Goal: Find specific page/section: Find specific page/section

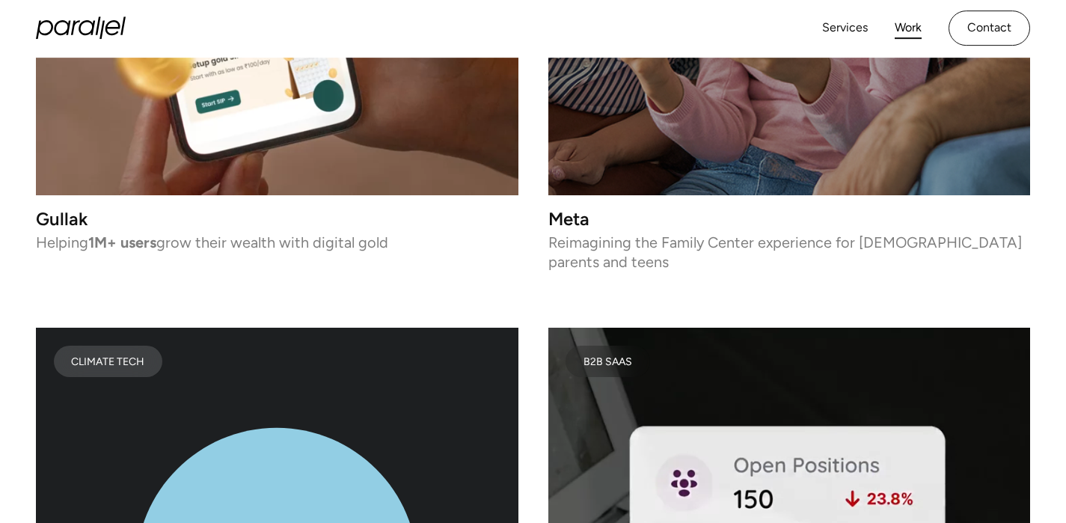
scroll to position [5352, 0]
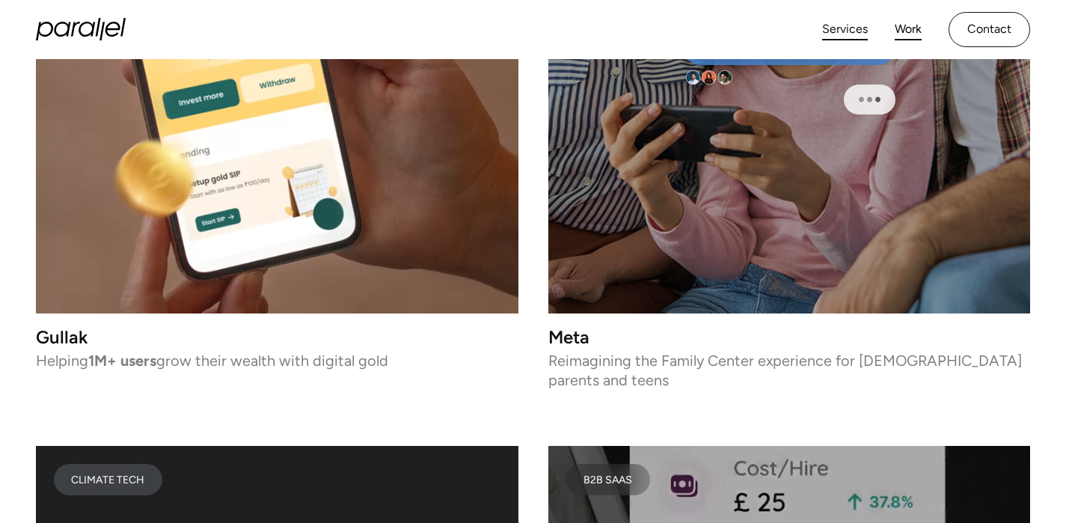
click at [863, 27] on link "Services" at bounding box center [845, 30] width 46 height 22
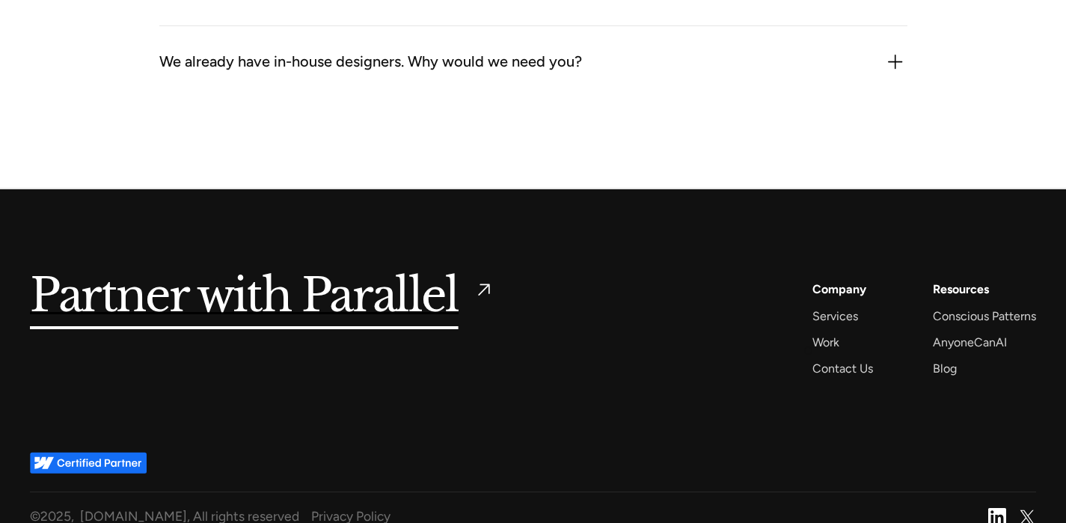
scroll to position [4615, 0]
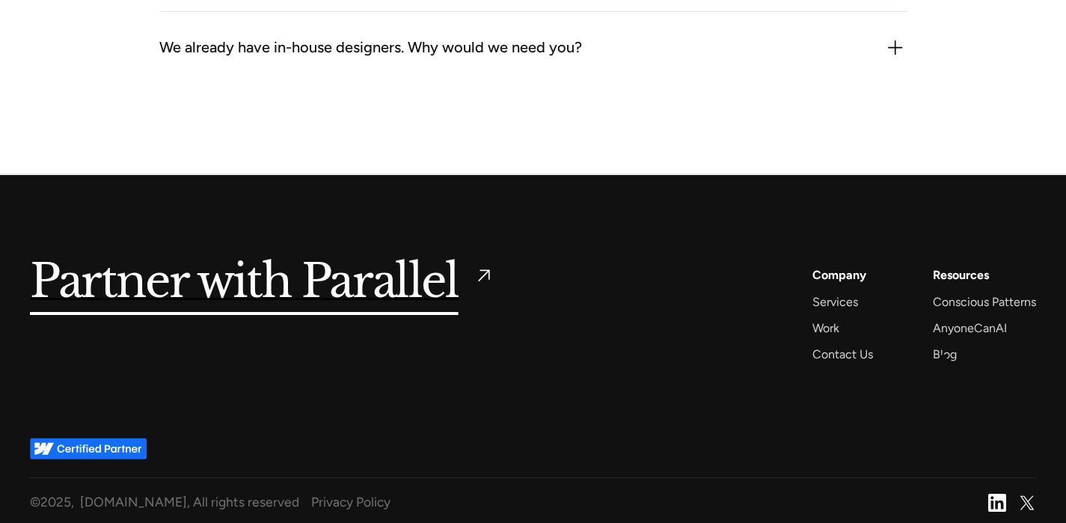
click at [958, 358] on div "Resources Conscious Patterns AnyoneCanAI Blog" at bounding box center [984, 314] width 103 height 99
click at [943, 361] on div "Blog" at bounding box center [945, 354] width 24 height 20
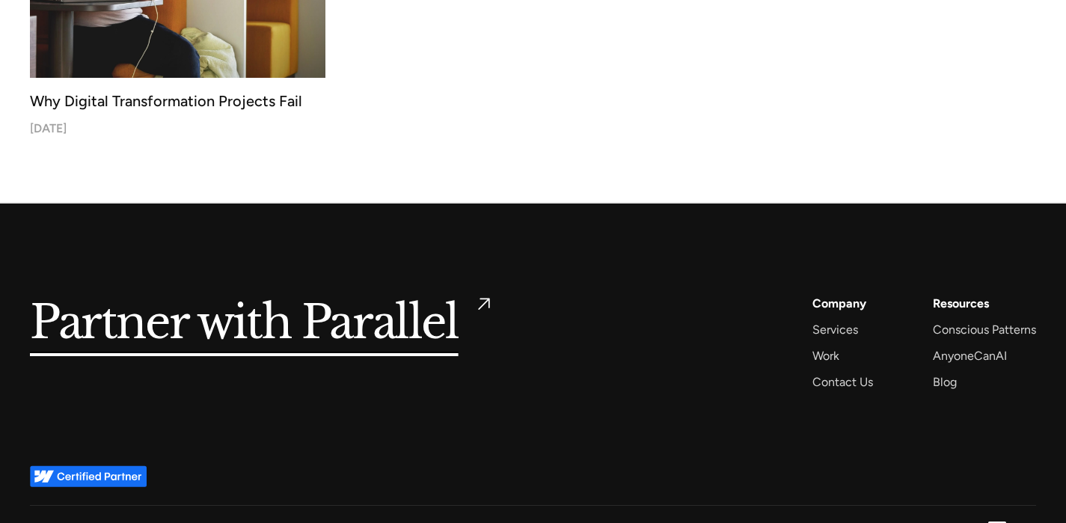
scroll to position [6500, 0]
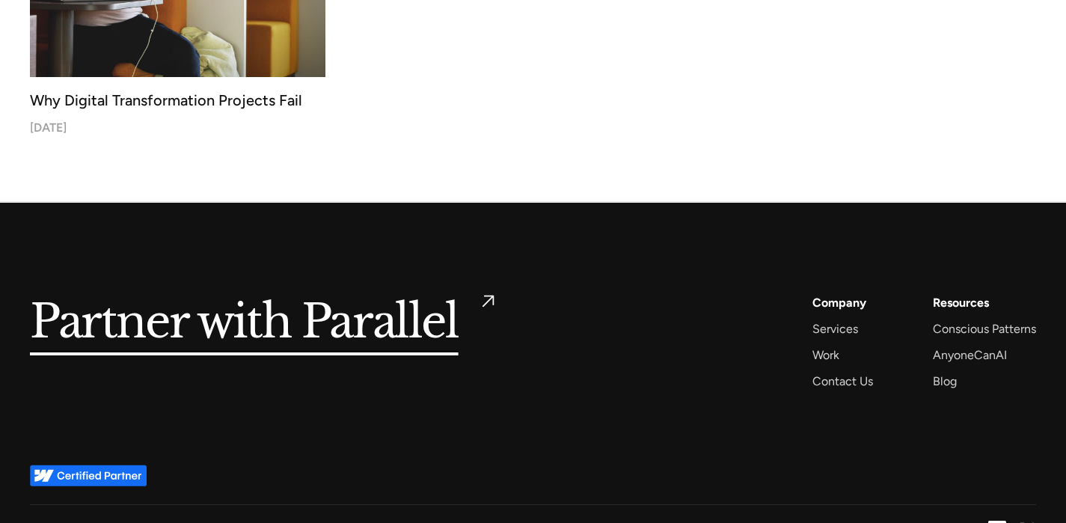
click at [435, 304] on h5 "Partner with Parallel" at bounding box center [244, 323] width 429 height 61
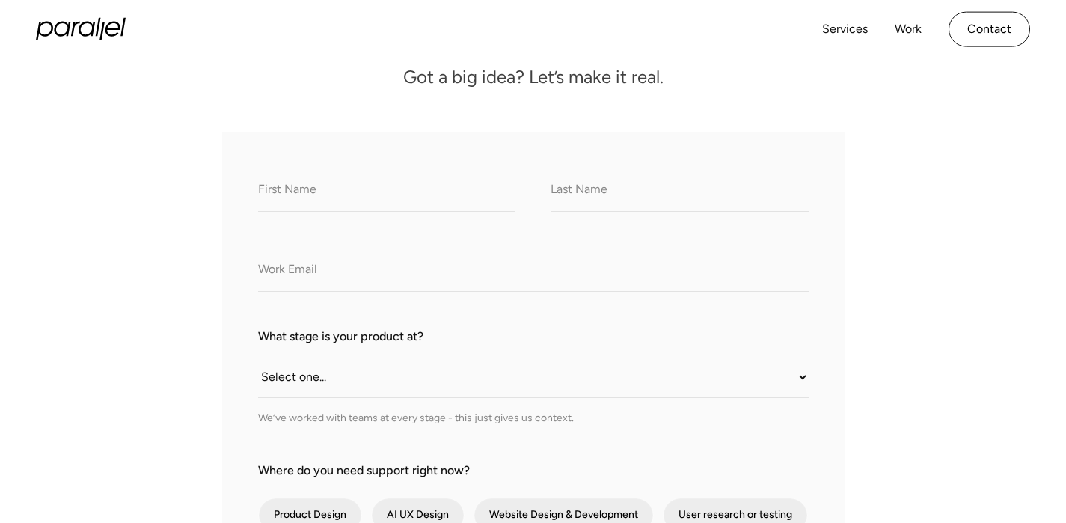
scroll to position [183, 0]
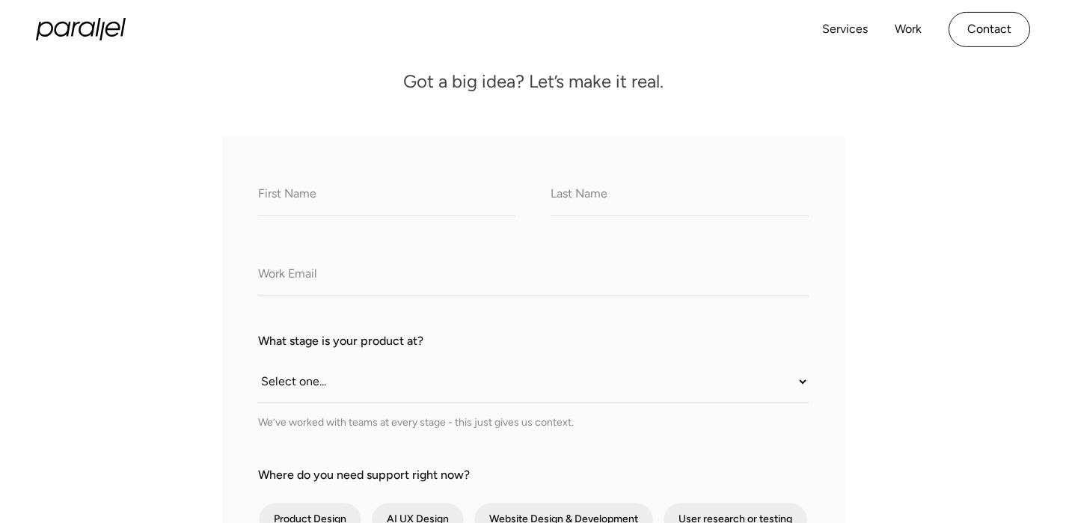
click at [77, 11] on div "Services Work About Careers Contact LinkedIn Twitter (X)" at bounding box center [533, 29] width 995 height 59
click at [77, 30] on icon at bounding box center [81, 29] width 90 height 22
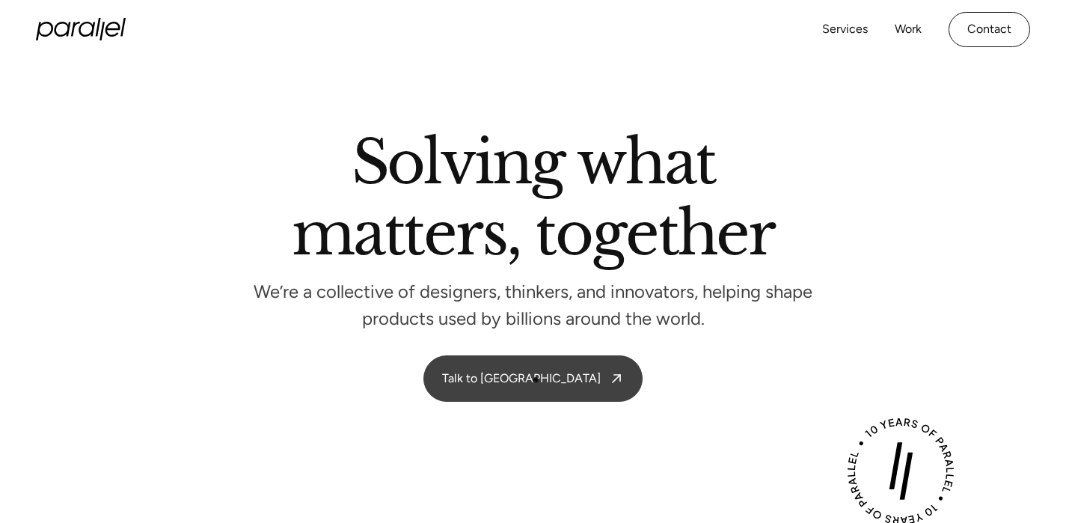
click at [532, 381] on link "Talk to us" at bounding box center [533, 378] width 218 height 45
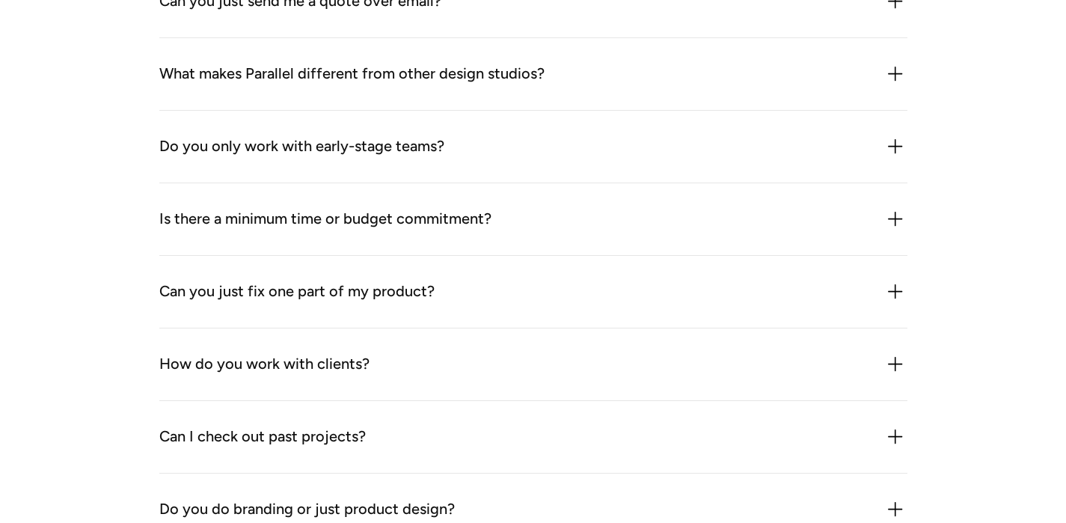
scroll to position [1478, 0]
